Goal: Task Accomplishment & Management: Complete application form

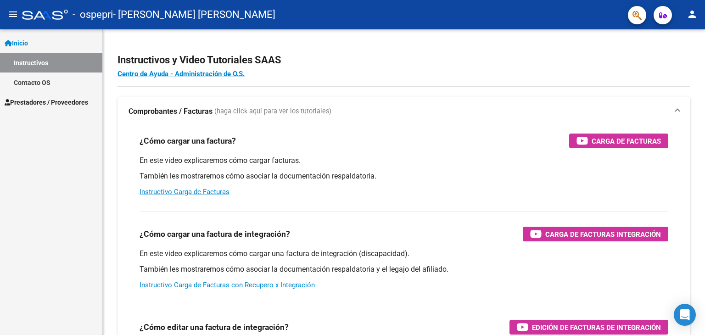
click at [24, 46] on span "Inicio" at bounding box center [16, 43] width 23 height 10
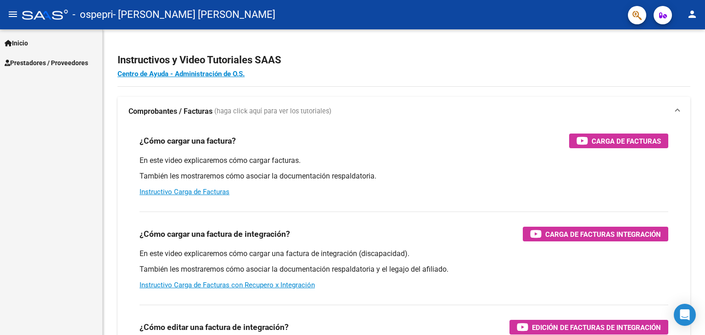
click at [46, 50] on link "Inicio" at bounding box center [51, 43] width 102 height 20
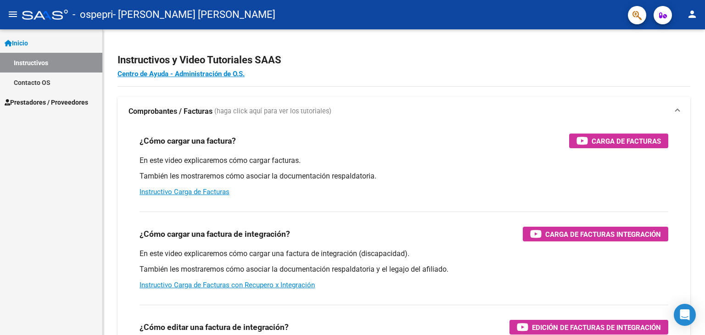
click at [54, 100] on span "Prestadores / Proveedores" at bounding box center [47, 102] width 84 height 10
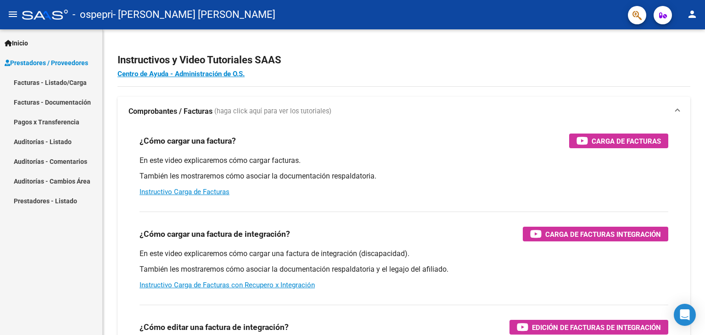
click at [54, 62] on span "Prestadores / Proveedores" at bounding box center [47, 63] width 84 height 10
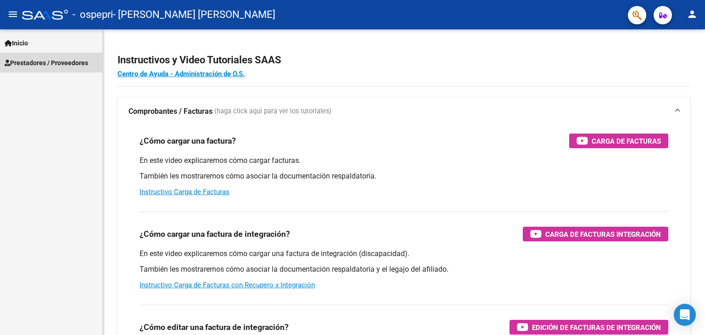
click at [69, 62] on span "Prestadores / Proveedores" at bounding box center [47, 63] width 84 height 10
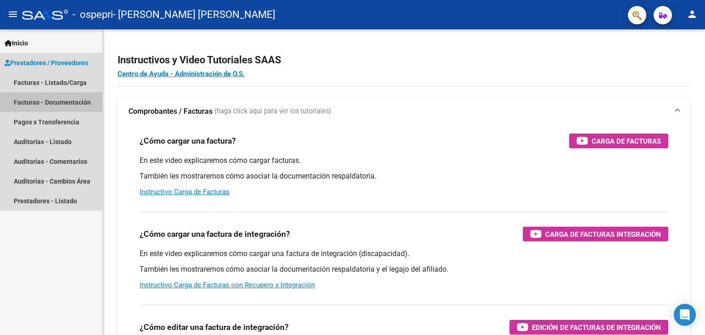
click at [59, 102] on link "Facturas - Documentación" at bounding box center [51, 102] width 102 height 20
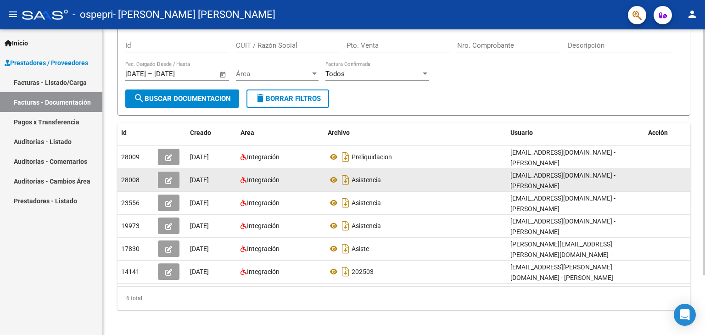
scroll to position [74, 0]
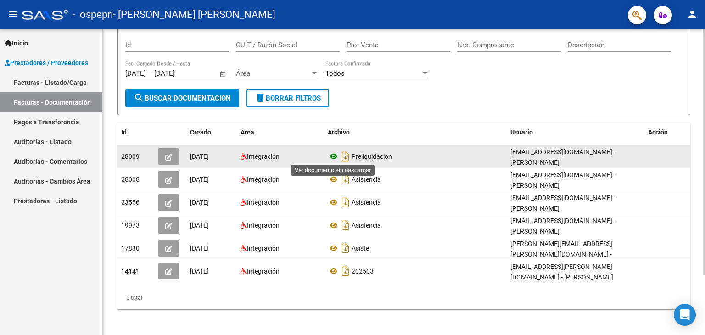
click at [335, 156] on icon at bounding box center [334, 156] width 12 height 11
click at [171, 154] on icon "button" at bounding box center [168, 157] width 7 height 7
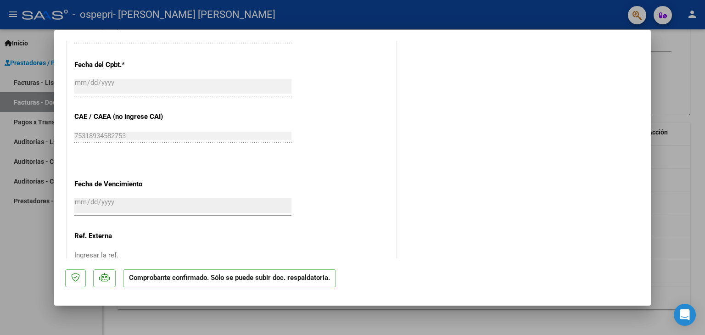
scroll to position [642, 0]
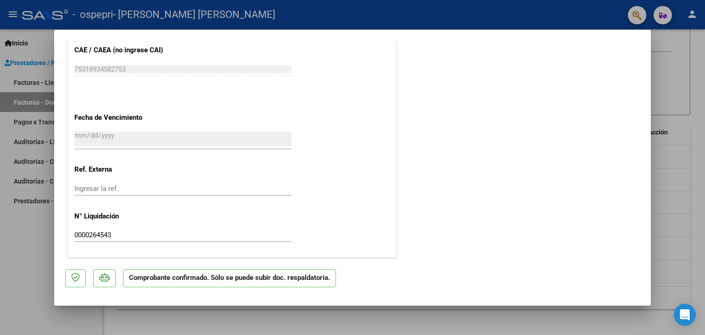
click at [695, 153] on div at bounding box center [352, 167] width 705 height 335
type input "$ 0,00"
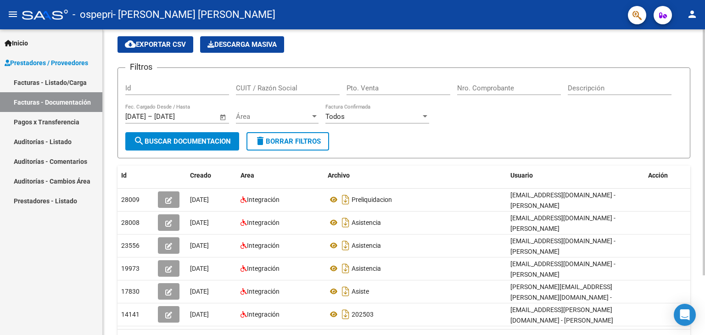
scroll to position [0, 0]
